Goal: Task Accomplishment & Management: Use online tool/utility

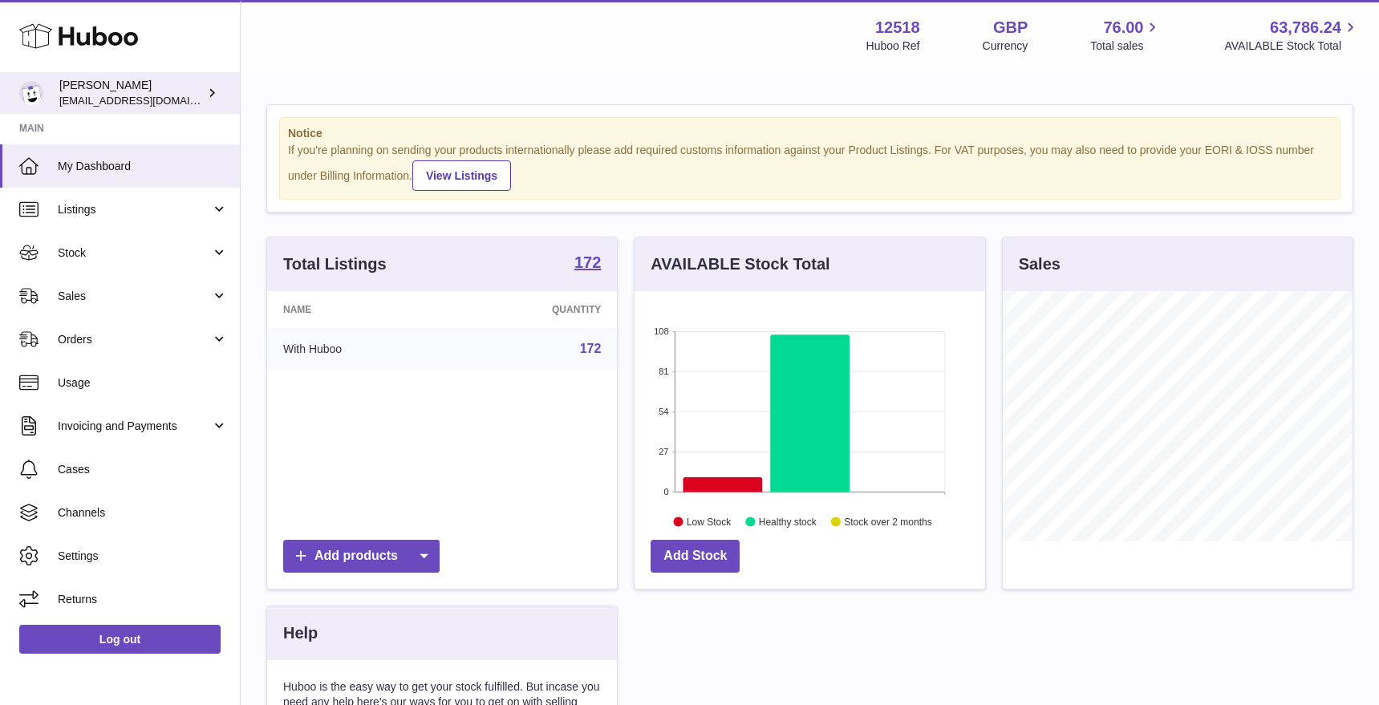
scroll to position [250, 350]
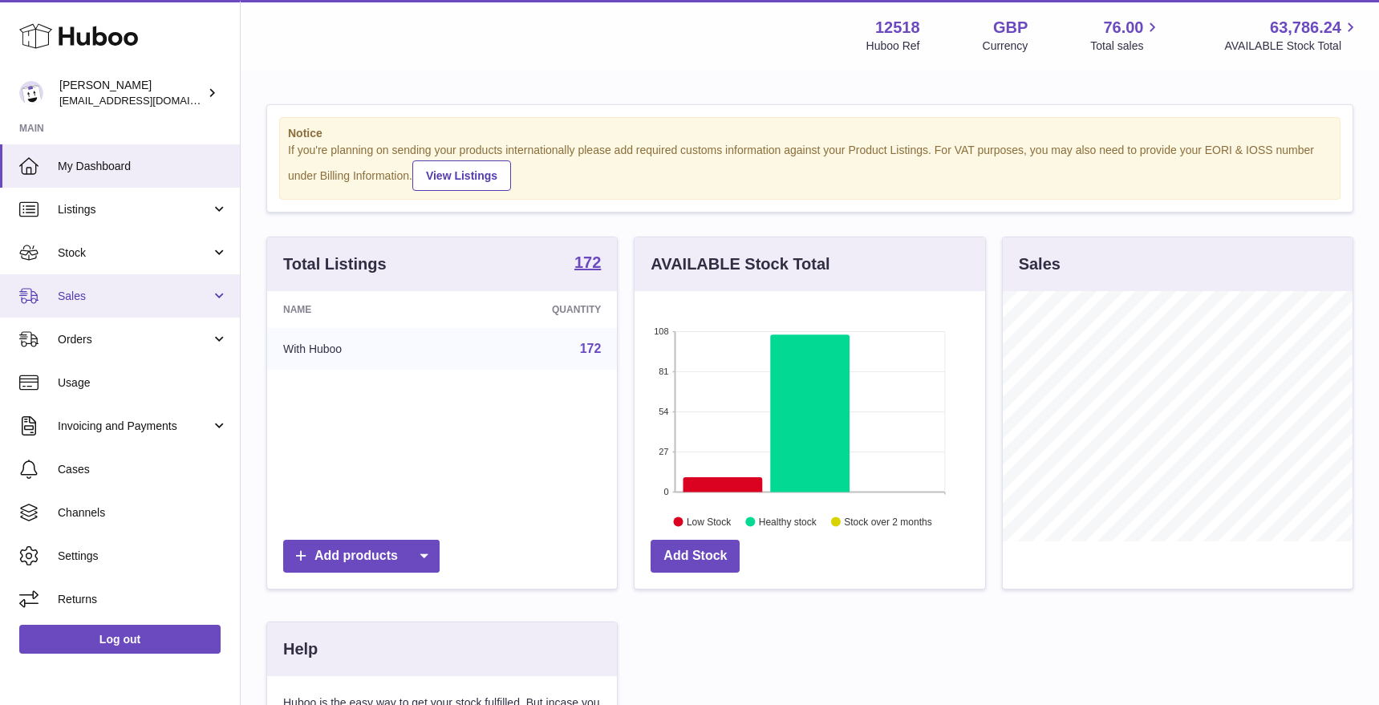
click at [85, 291] on span "Sales" at bounding box center [134, 296] width 153 height 15
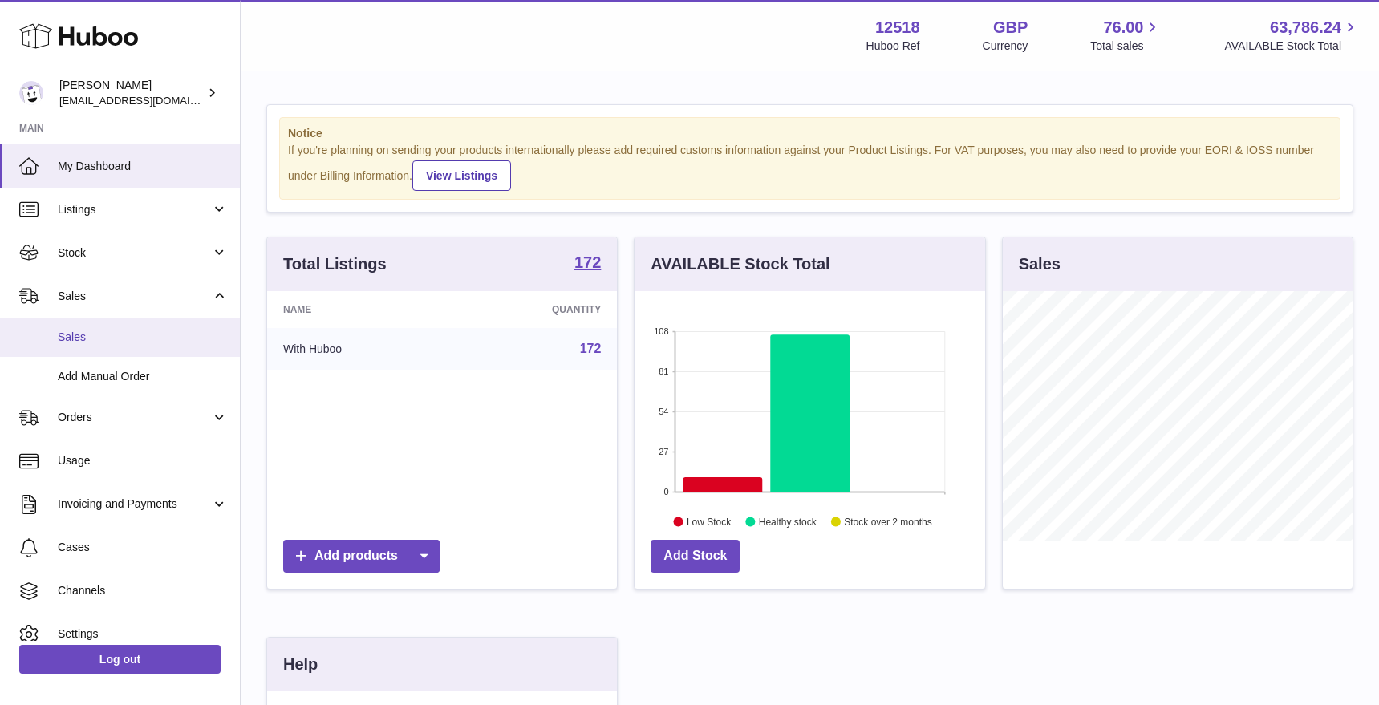
click at [91, 335] on span "Sales" at bounding box center [143, 337] width 170 height 15
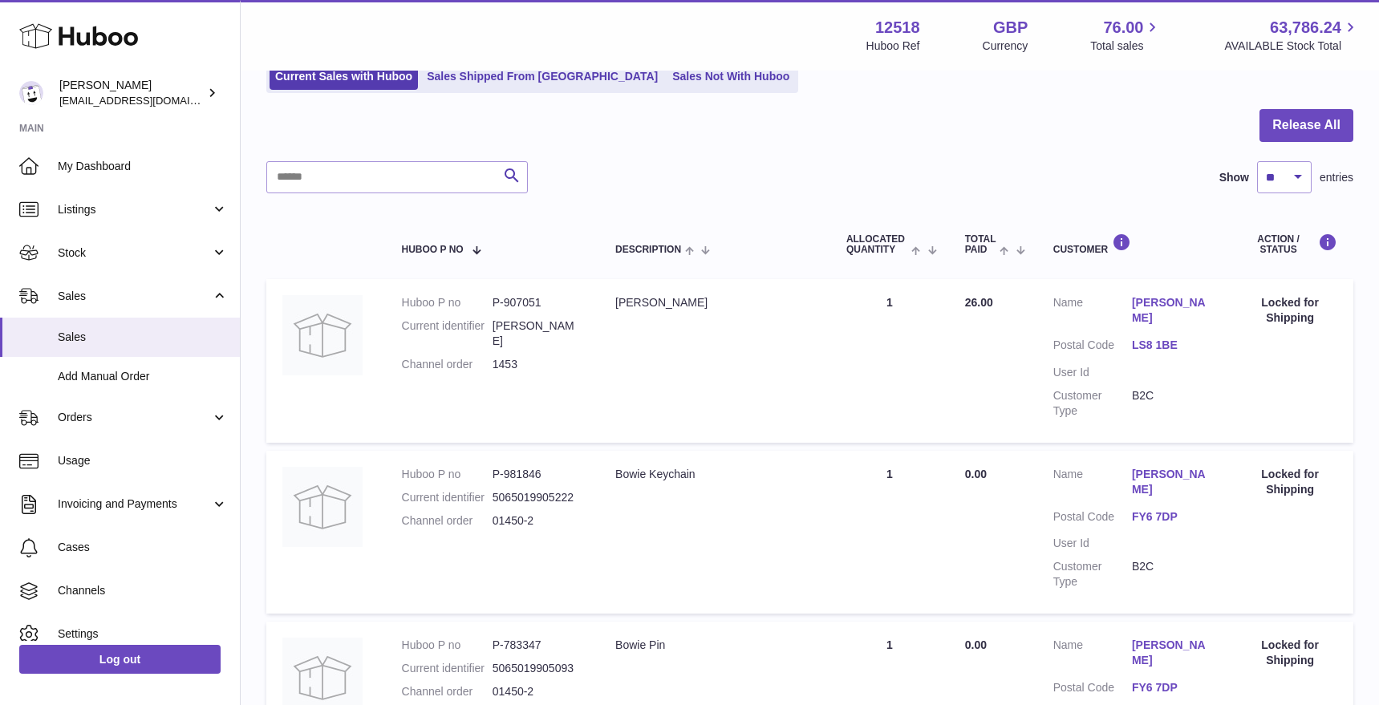
scroll to position [41, 0]
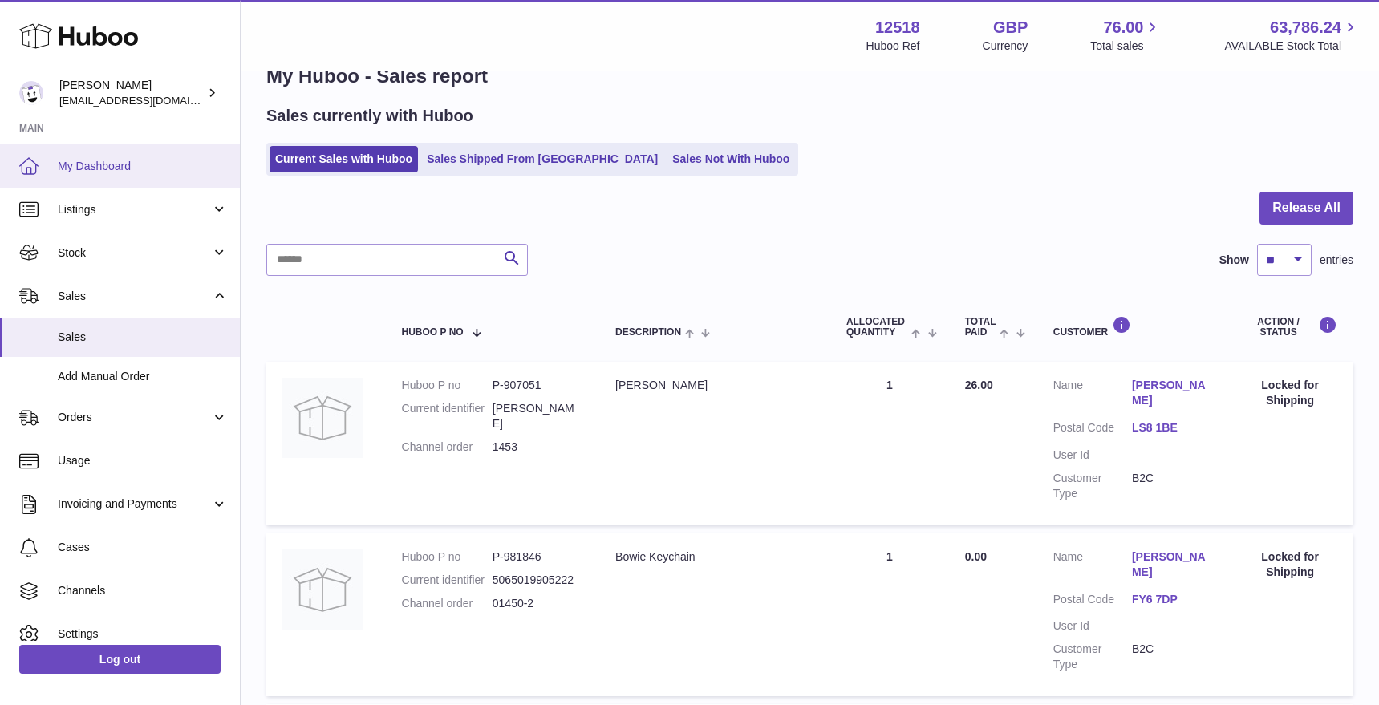
click at [115, 170] on span "My Dashboard" at bounding box center [143, 166] width 170 height 15
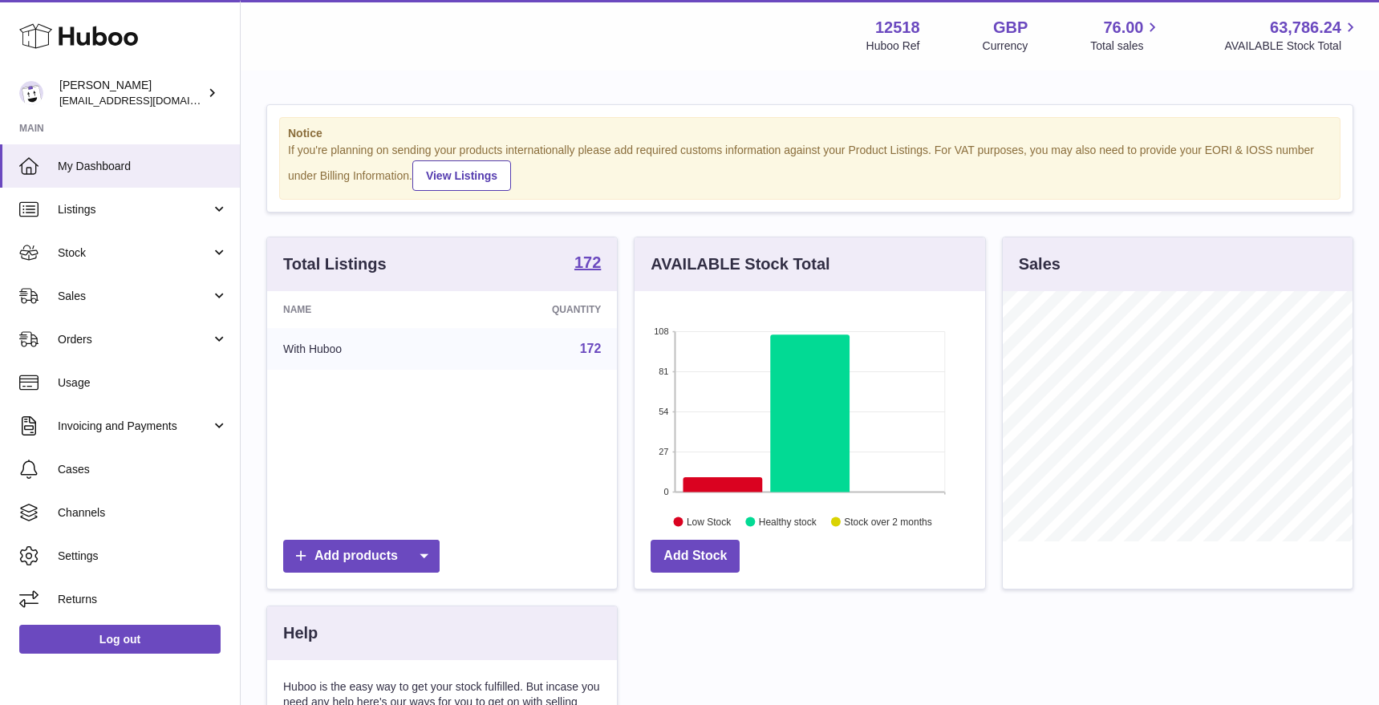
scroll to position [250, 350]
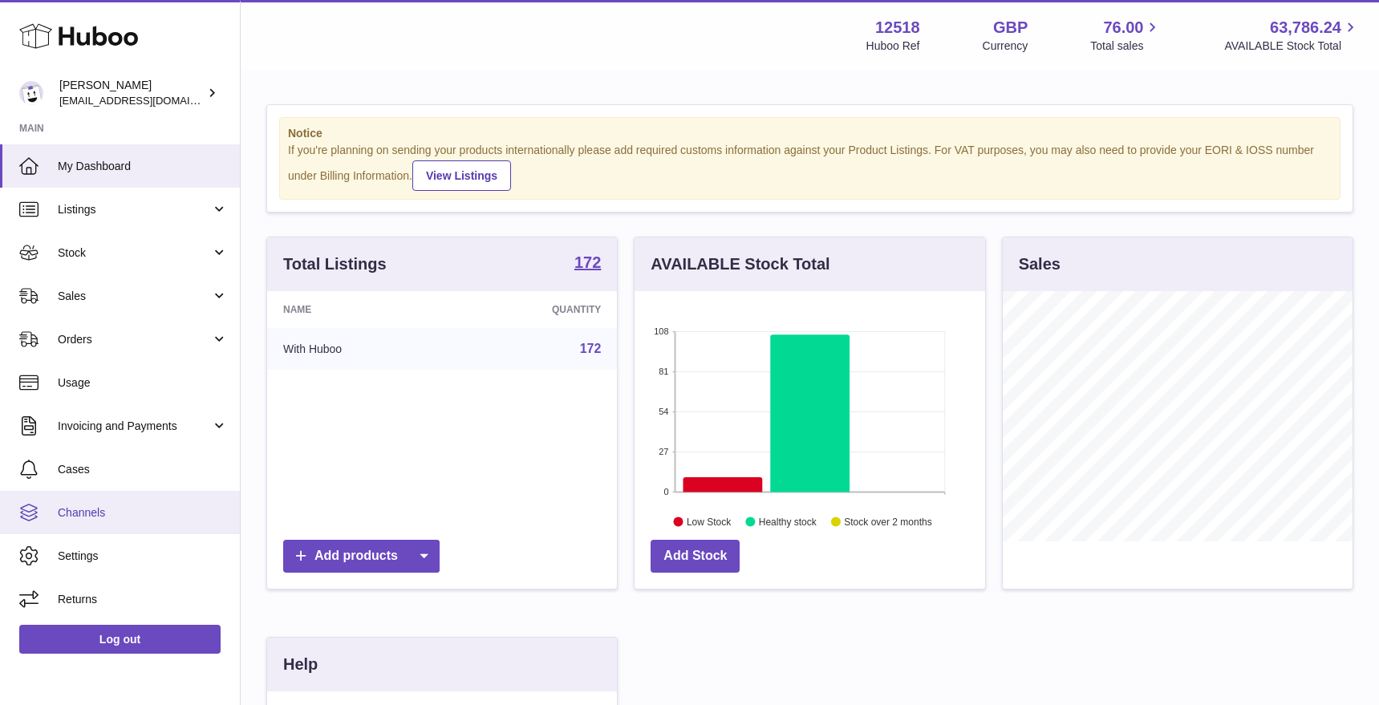
click at [120, 513] on span "Channels" at bounding box center [143, 512] width 170 height 15
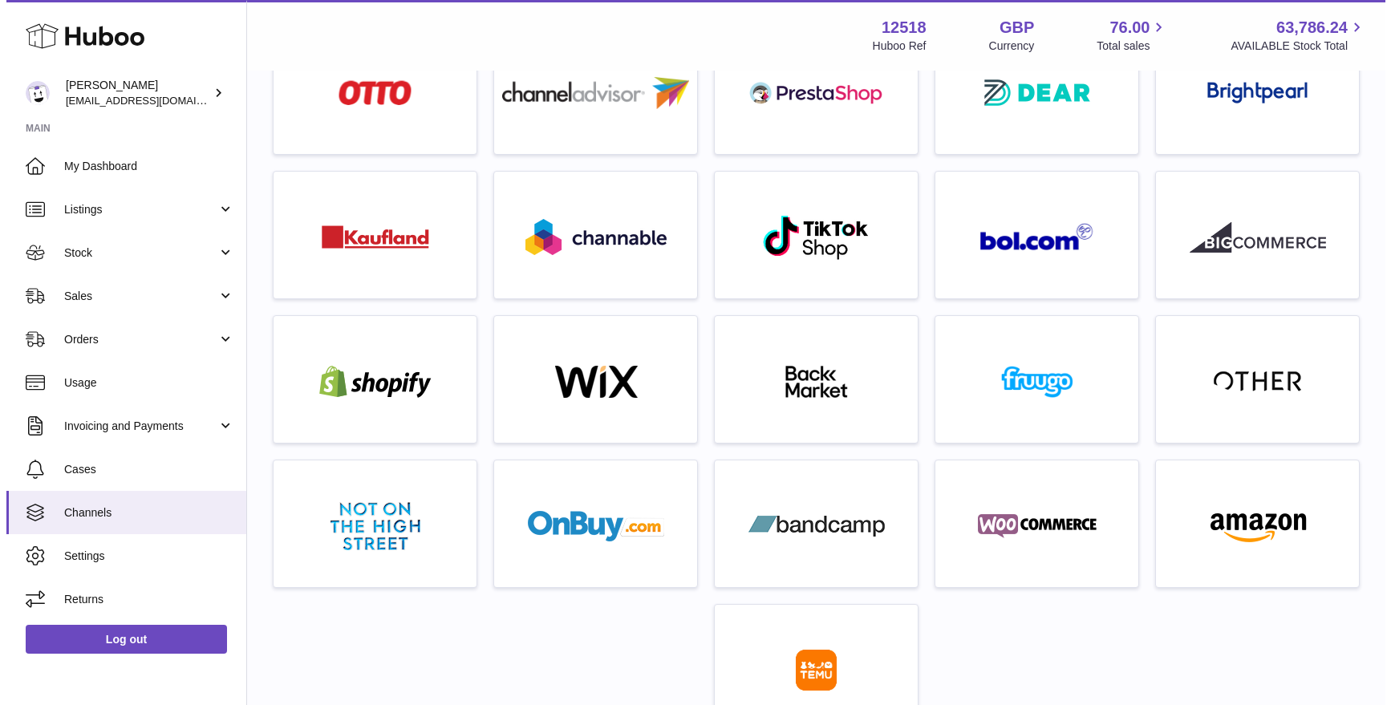
scroll to position [297, 0]
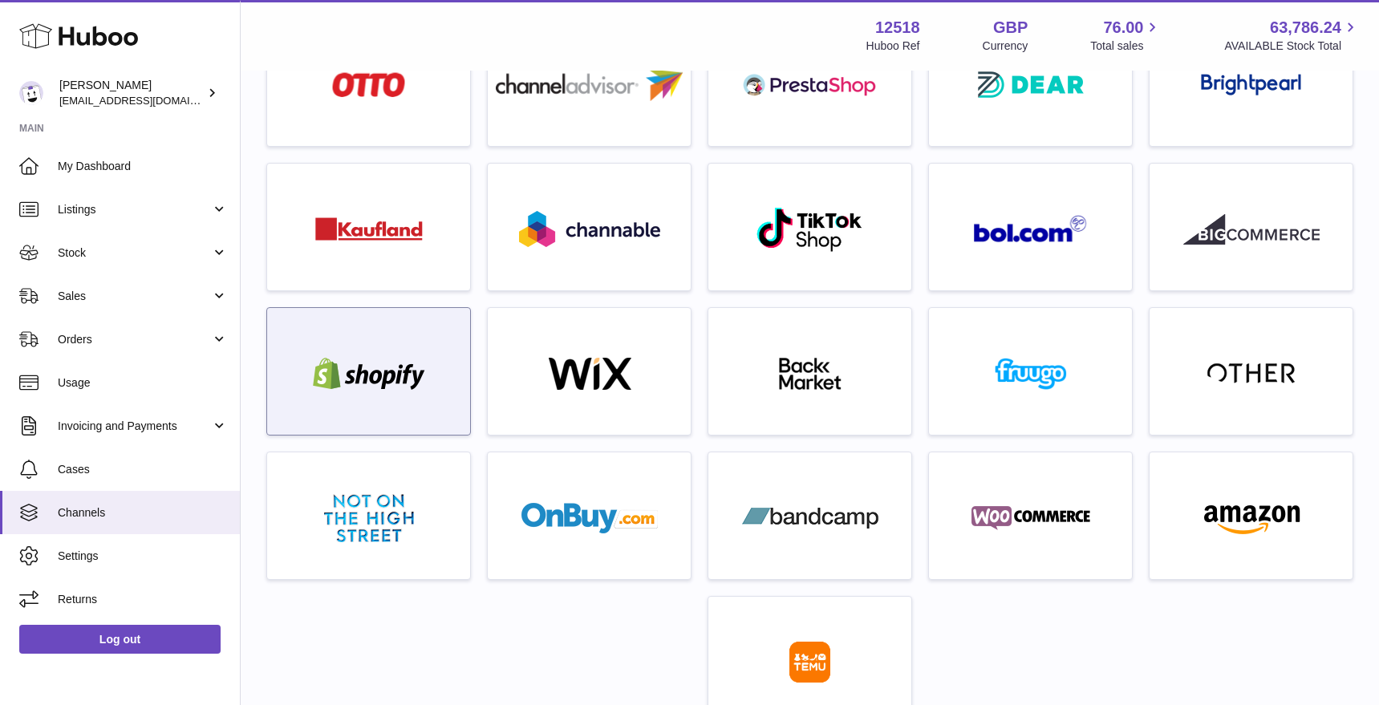
click at [402, 387] on img at bounding box center [369, 374] width 136 height 32
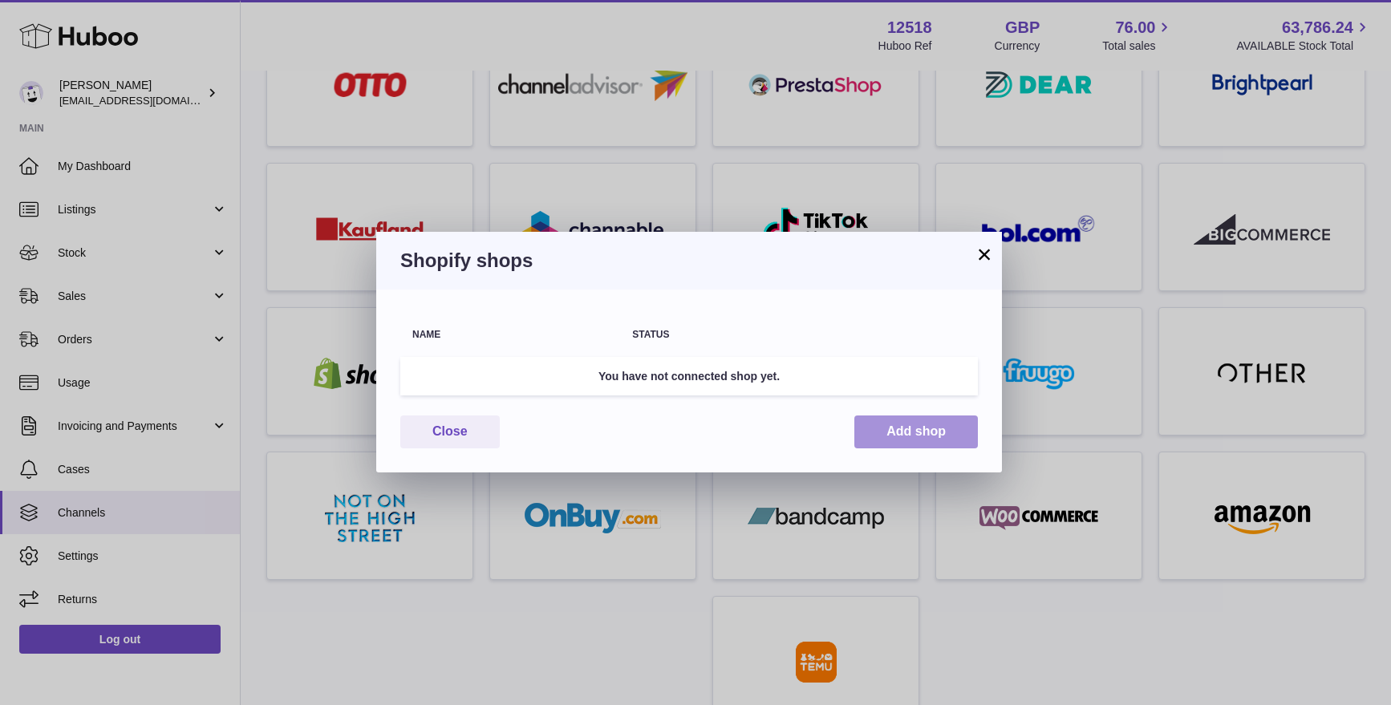
click at [930, 428] on button "Add shop" at bounding box center [916, 432] width 124 height 33
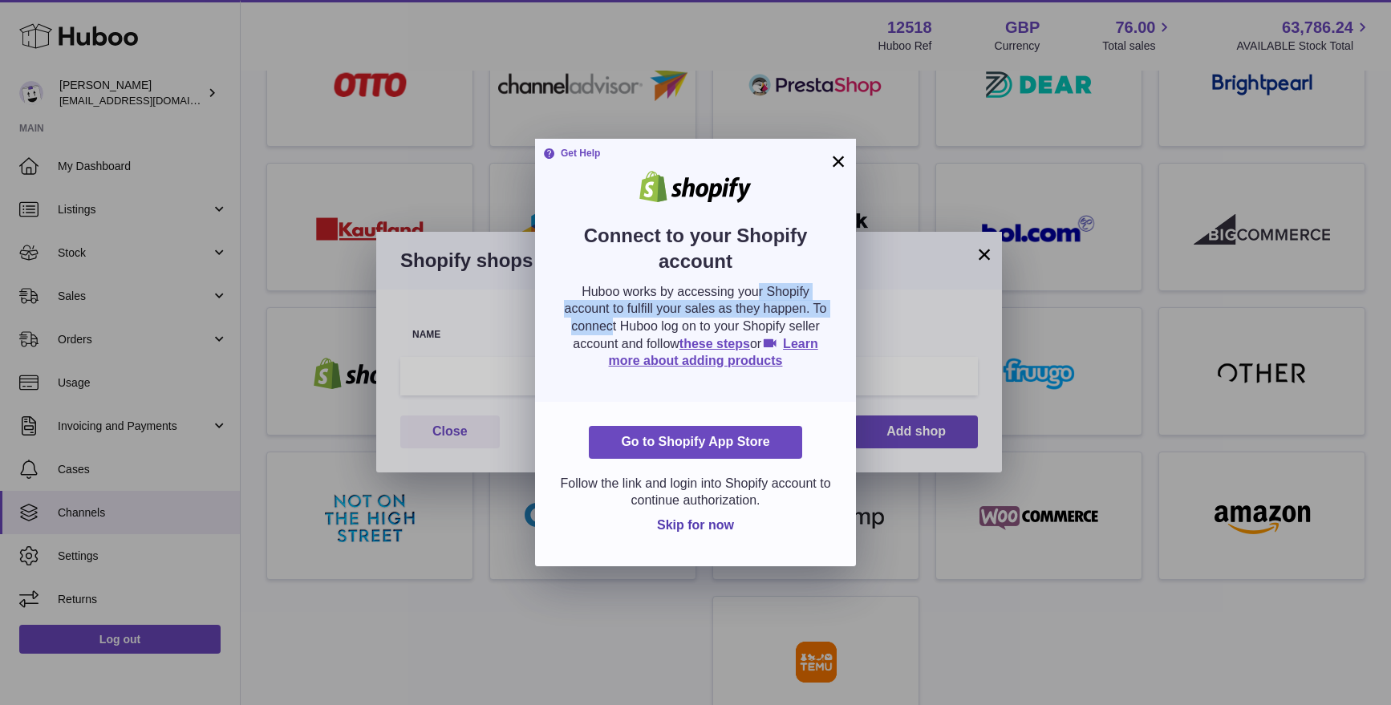
drag, startPoint x: 676, startPoint y: 293, endPoint x: 766, endPoint y: 310, distance: 91.6
click at [765, 310] on p "Huboo works by accessing your Shopify account to fulfill your sales as they hap…" at bounding box center [695, 326] width 273 height 87
click at [773, 311] on p "Huboo works by accessing your Shopify account to fulfill your sales as they hap…" at bounding box center [695, 326] width 273 height 87
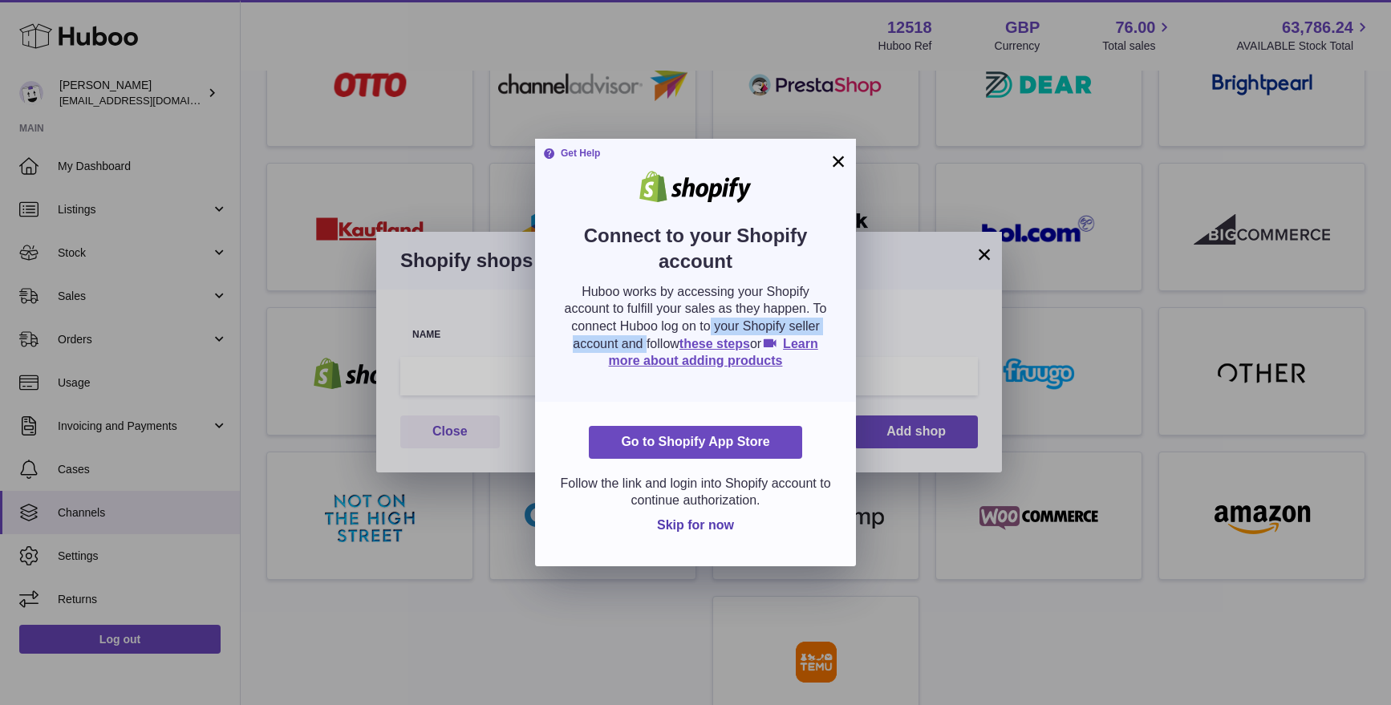
drag, startPoint x: 612, startPoint y: 327, endPoint x: 793, endPoint y: 314, distance: 181.8
click at [799, 326] on p "Huboo works by accessing your Shopify account to fulfill your sales as they hap…" at bounding box center [695, 326] width 273 height 87
click at [785, 302] on p "Huboo works by accessing your Shopify account to fulfill your sales as they hap…" at bounding box center [695, 326] width 273 height 87
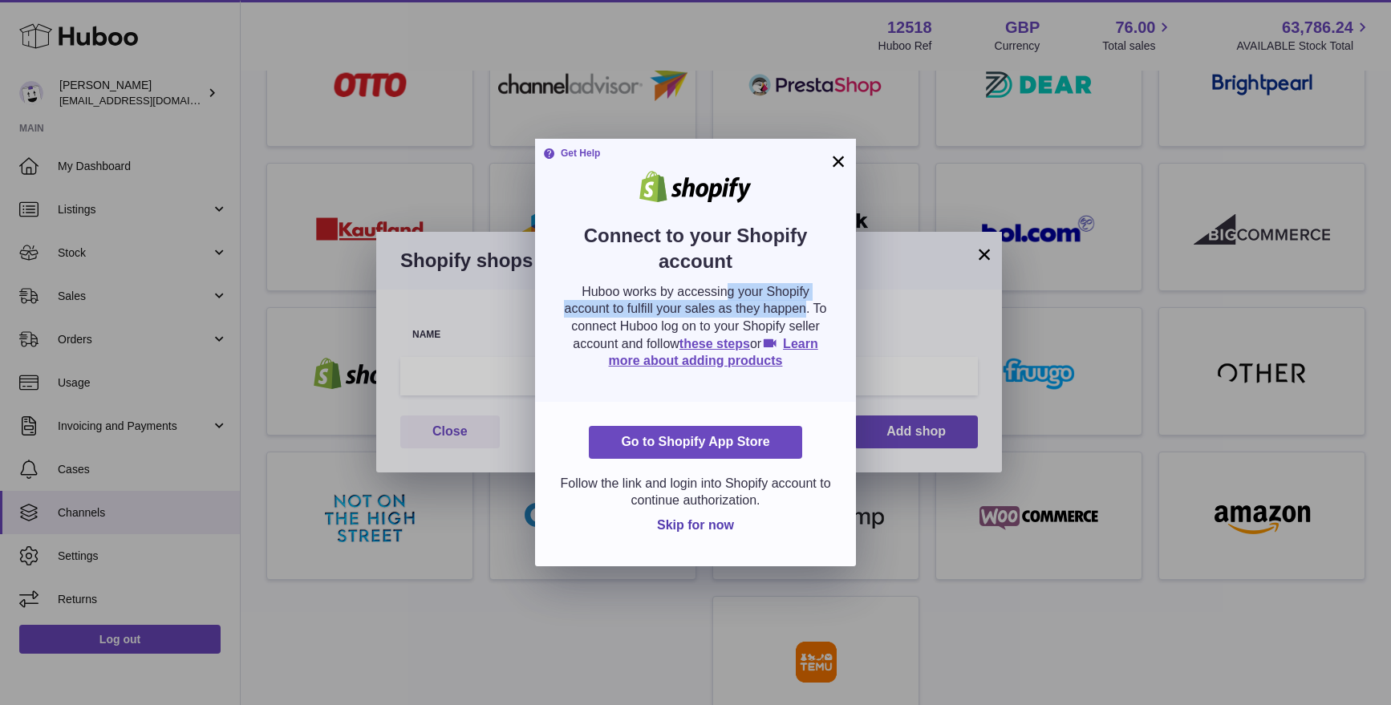
drag, startPoint x: 622, startPoint y: 286, endPoint x: 704, endPoint y: 314, distance: 87.5
click at [704, 314] on p "Huboo works by accessing your Shopify account to fulfill your sales as they hap…" at bounding box center [695, 326] width 273 height 87
click at [708, 314] on p "Huboo works by accessing your Shopify account to fulfill your sales as they hap…" at bounding box center [695, 326] width 273 height 87
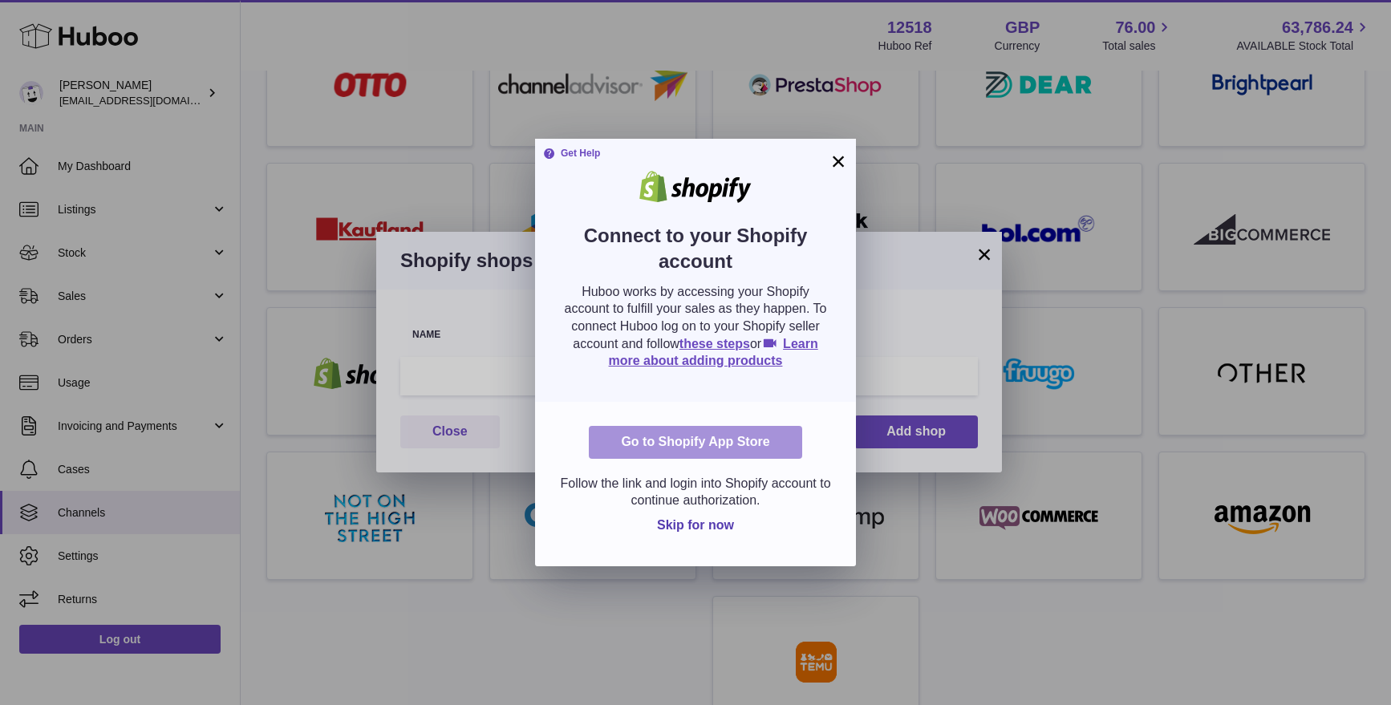
click at [708, 483] on form "Go to Shopify App Store Follow the link and login into Shopify account to conti…" at bounding box center [695, 484] width 273 height 116
click at [799, 343] on link "Learn more about adding products" at bounding box center [713, 352] width 209 height 31
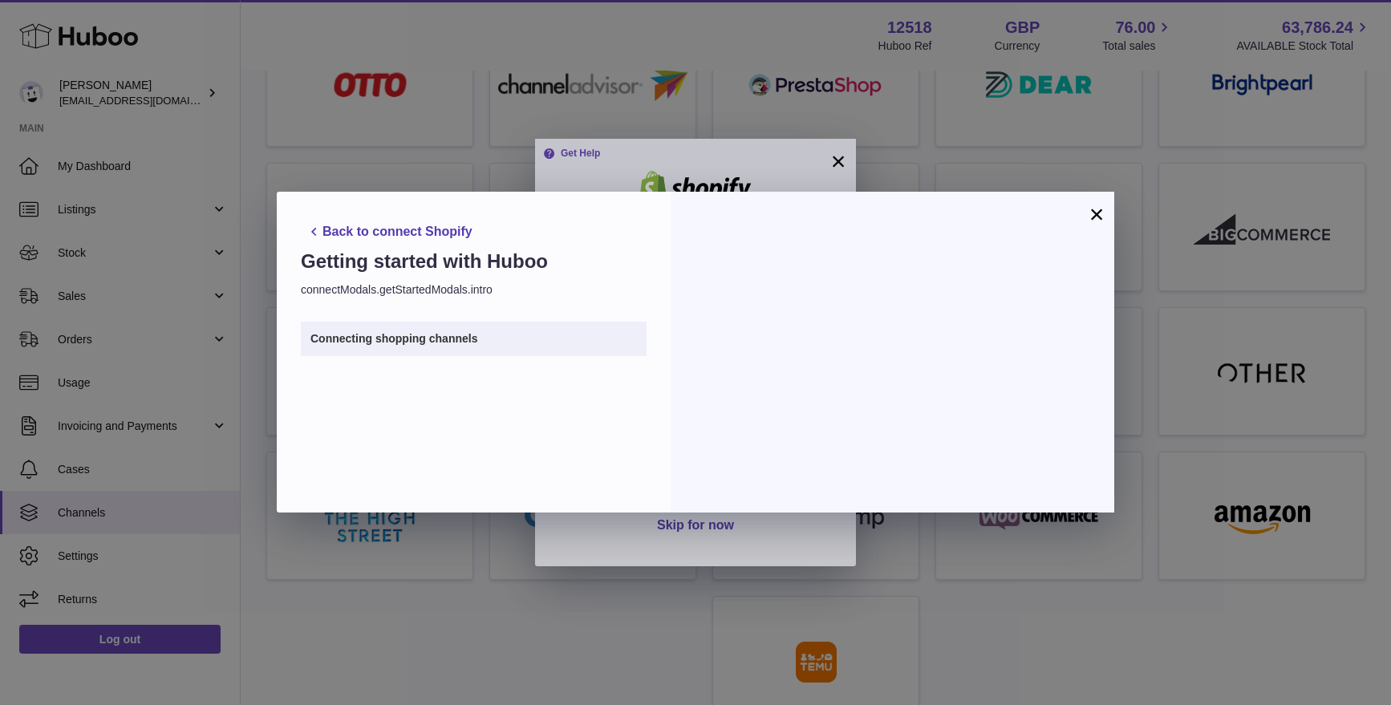
click at [1098, 209] on button "×" at bounding box center [1096, 214] width 19 height 19
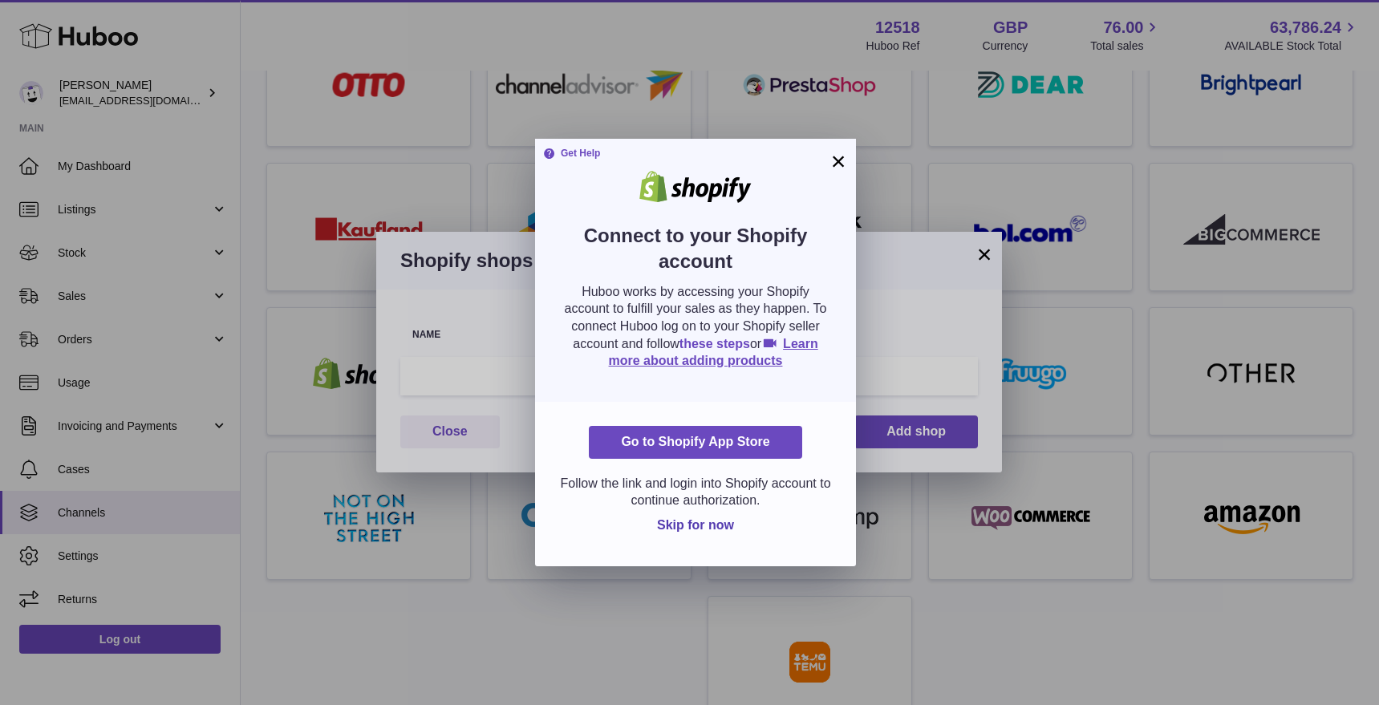
click at [725, 344] on link "these steps" at bounding box center [714, 344] width 71 height 14
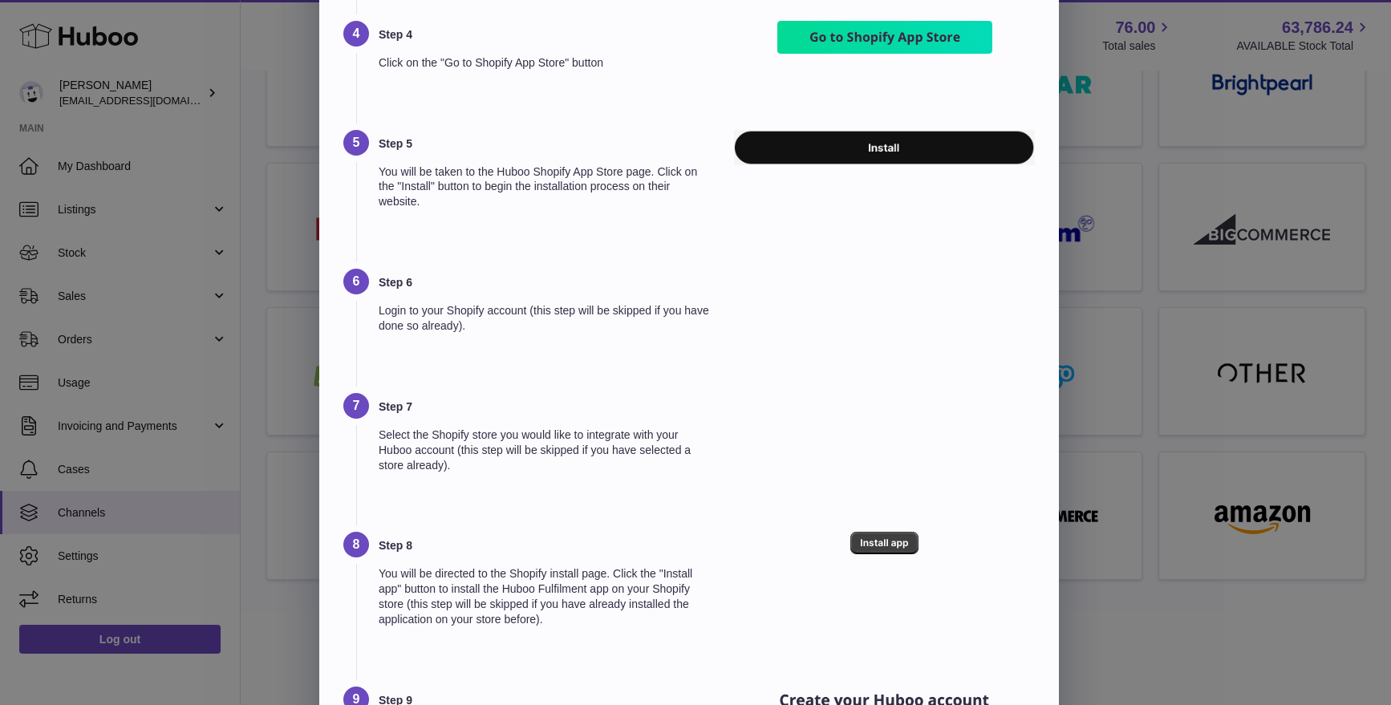
scroll to position [456, 0]
